Goal: Check status: Check status

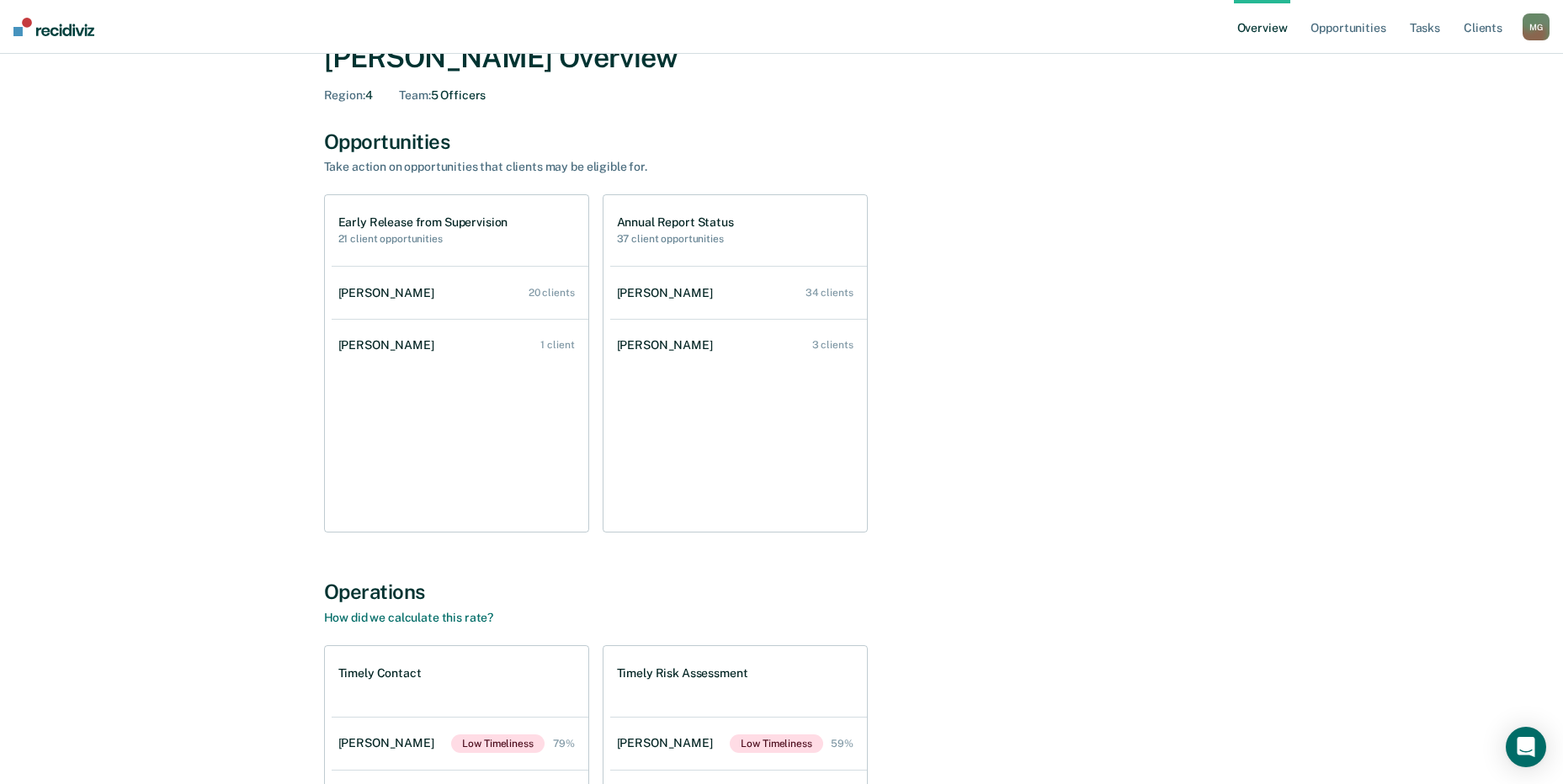
scroll to position [84, 0]
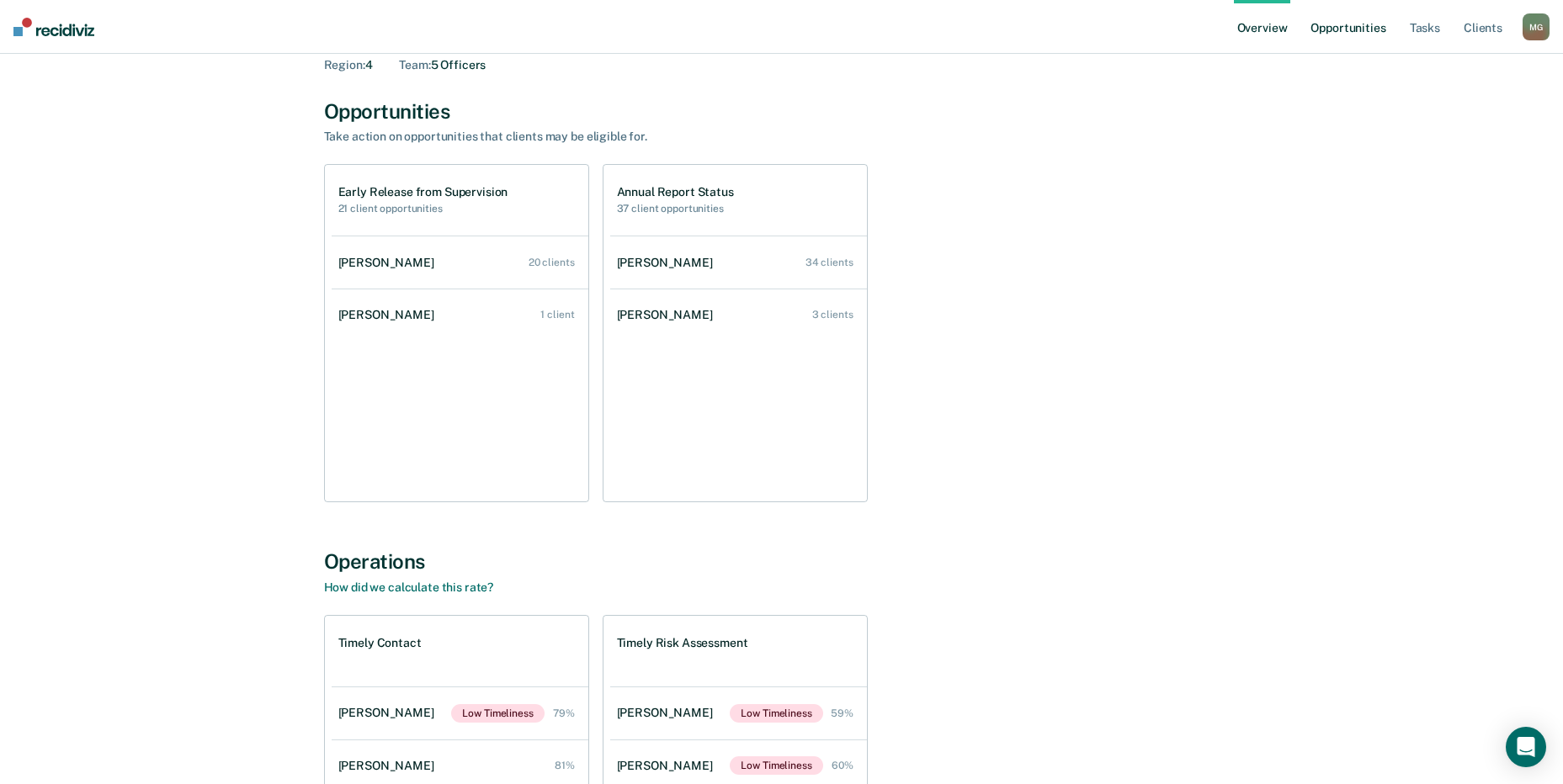
click at [1364, 27] on link "Opportunities" at bounding box center [1348, 26] width 82 height 54
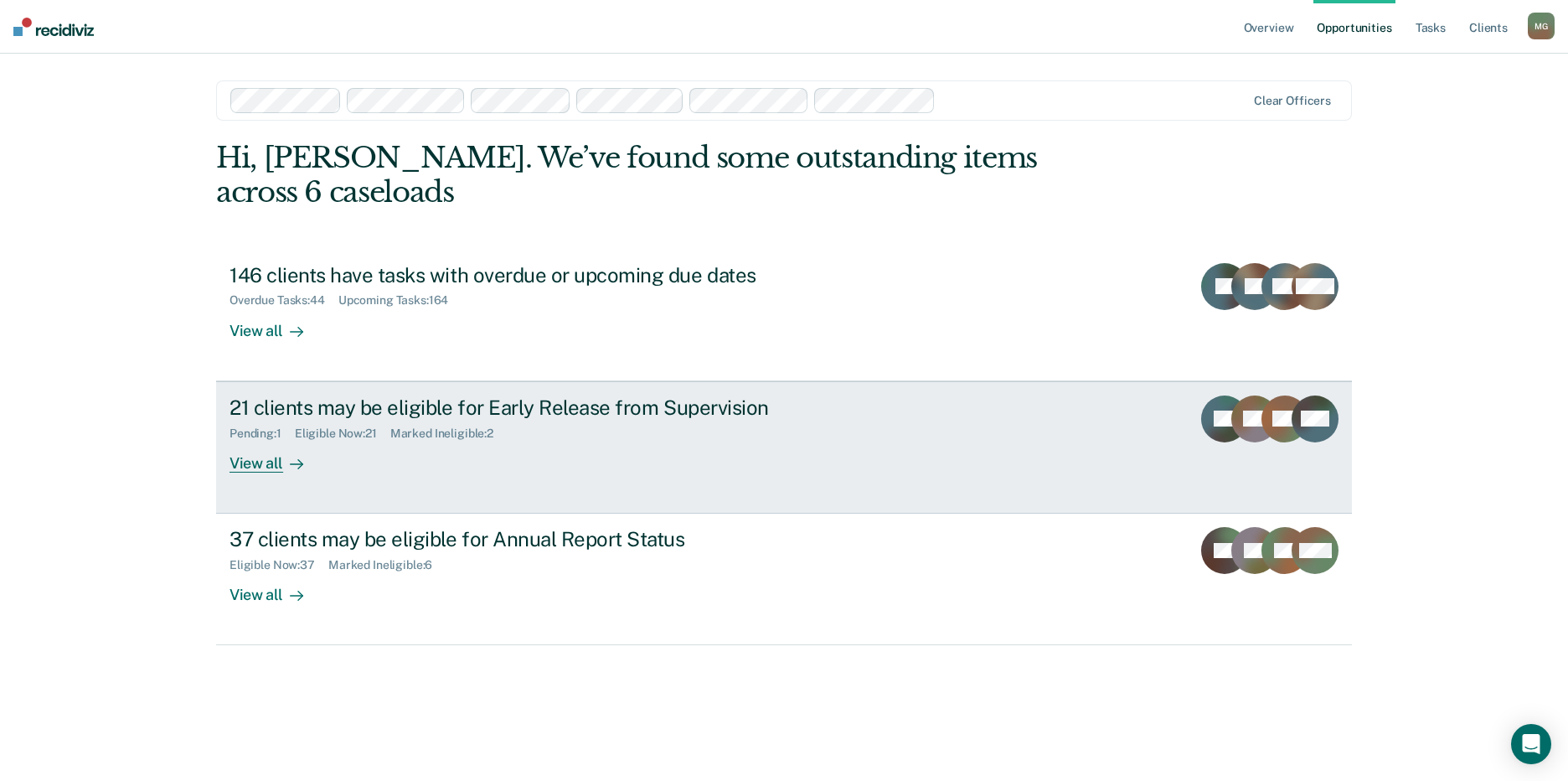
click at [488, 427] on div "Marked Ineligible : 2" at bounding box center [449, 434] width 117 height 15
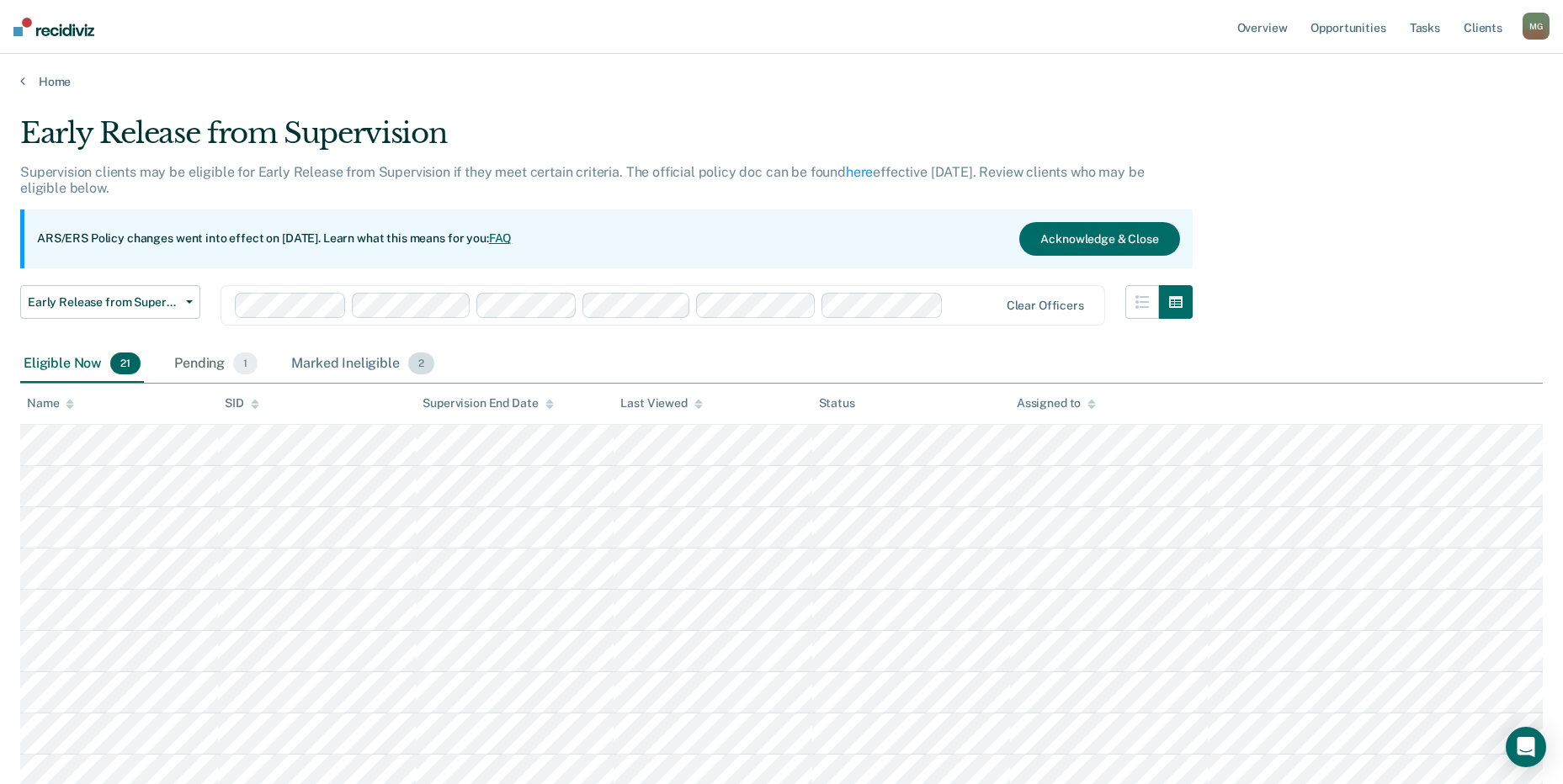
click at [405, 359] on div "Marked Ineligible 2" at bounding box center [362, 364] width 149 height 37
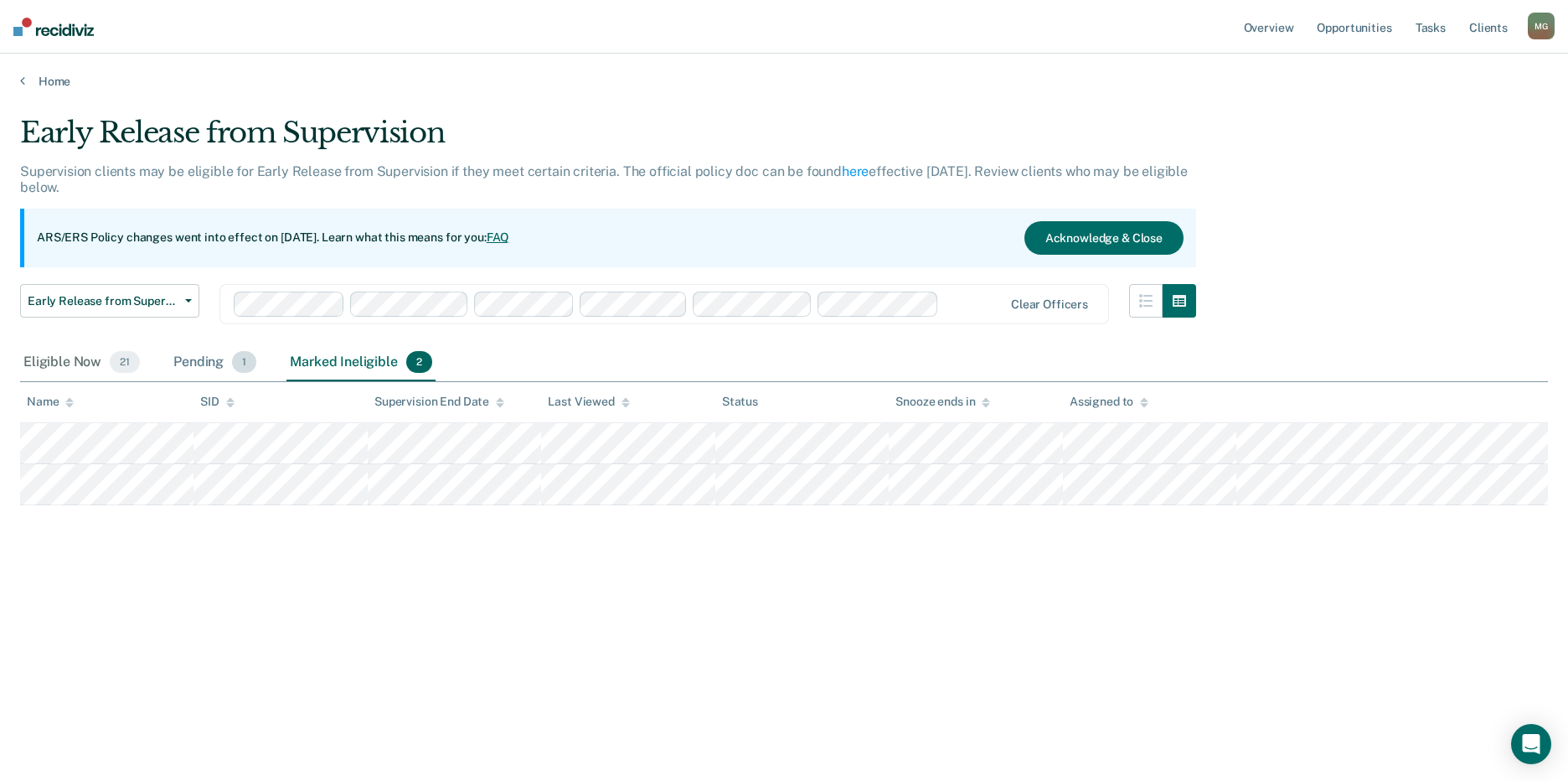
click at [204, 361] on div "Pending 1" at bounding box center [215, 363] width 89 height 37
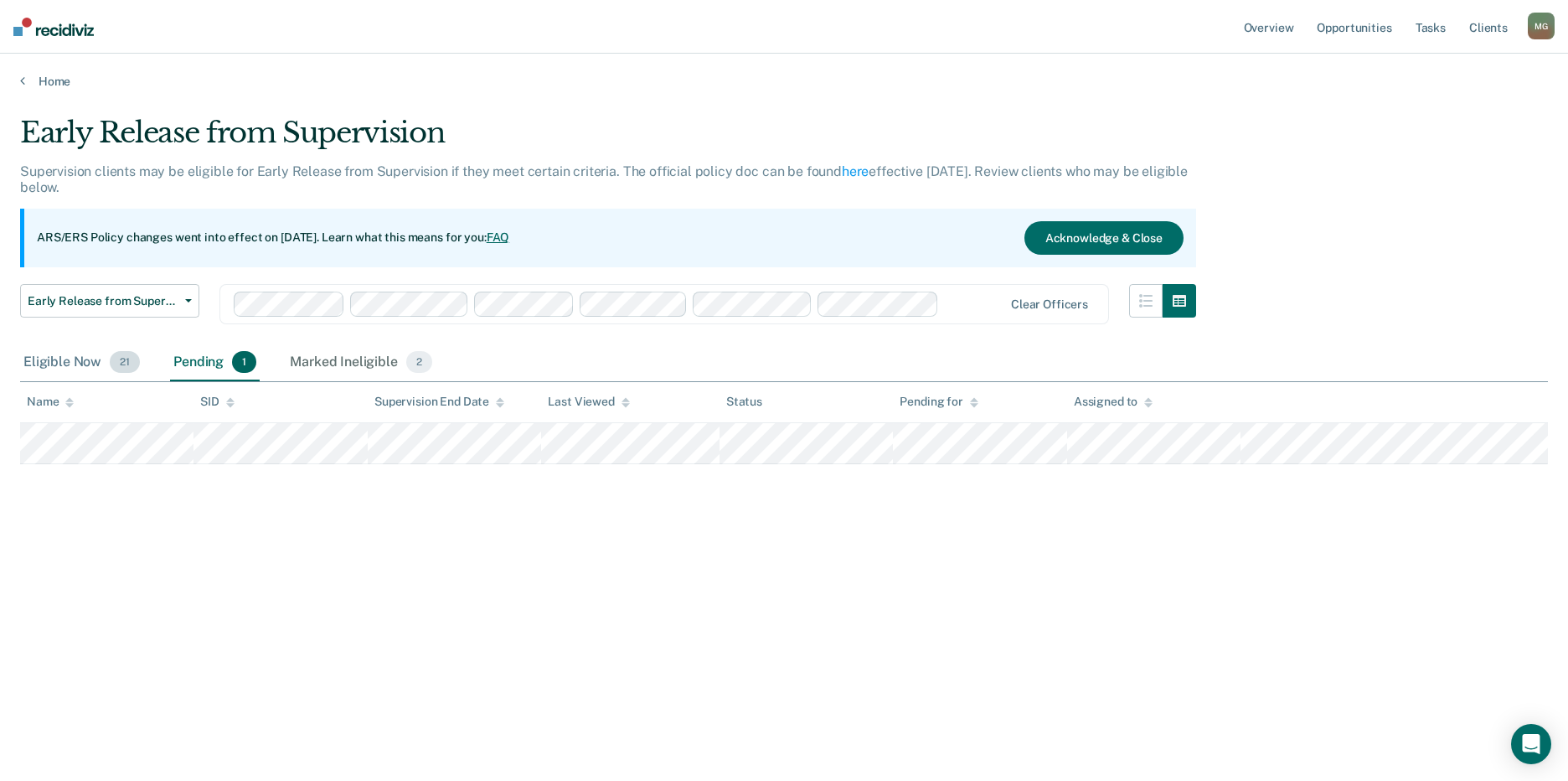
click at [85, 357] on div "Eligible Now 21" at bounding box center [82, 363] width 123 height 37
